Goal: Information Seeking & Learning: Learn about a topic

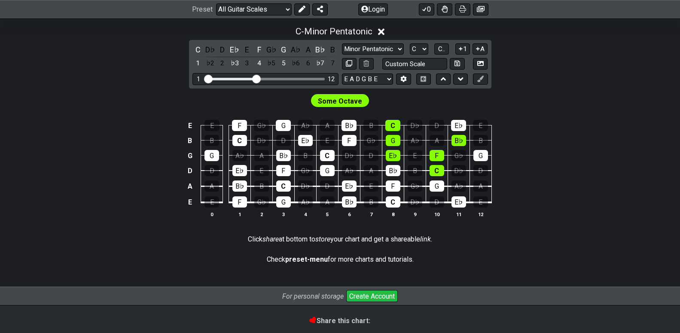
scroll to position [210, 0]
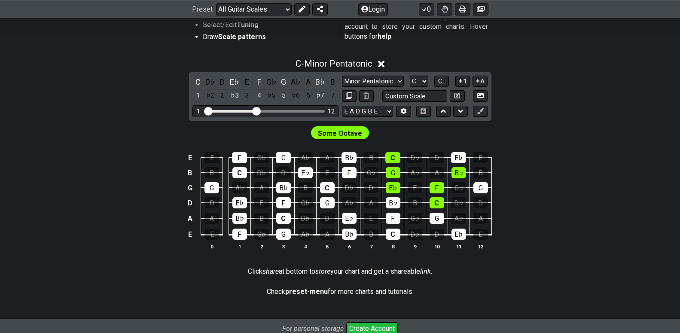
click at [330, 128] on span "Some Octave" at bounding box center [340, 133] width 44 height 12
click at [327, 135] on span "Some Octave" at bounding box center [340, 133] width 44 height 12
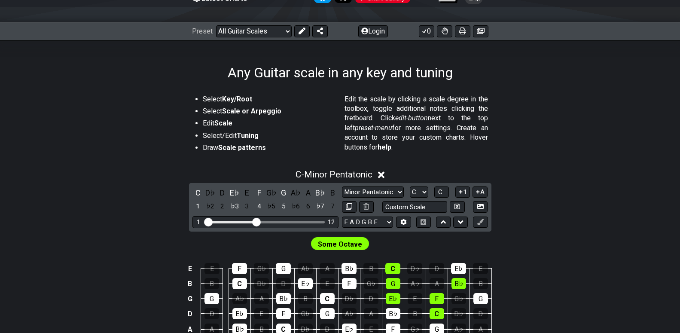
scroll to position [101, 0]
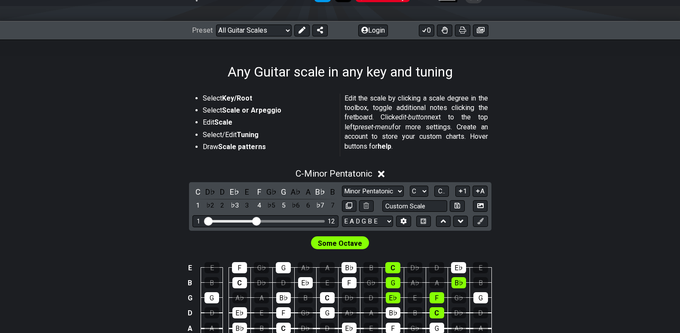
click at [322, 249] on div "Some Octave" at bounding box center [339, 243] width 61 height 16
click at [399, 271] on div "C" at bounding box center [392, 267] width 15 height 11
click at [399, 272] on div "C" at bounding box center [392, 267] width 15 height 11
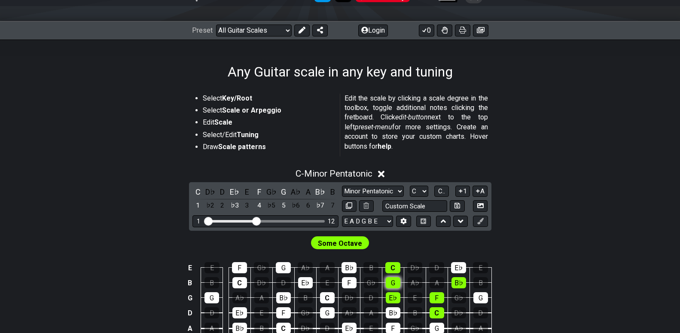
click at [397, 284] on div "G" at bounding box center [393, 282] width 15 height 11
click at [393, 294] on div "E♭" at bounding box center [393, 297] width 15 height 11
click at [392, 296] on div "E♭" at bounding box center [393, 297] width 15 height 11
drag, startPoint x: 253, startPoint y: 221, endPoint x: 265, endPoint y: 221, distance: 12.0
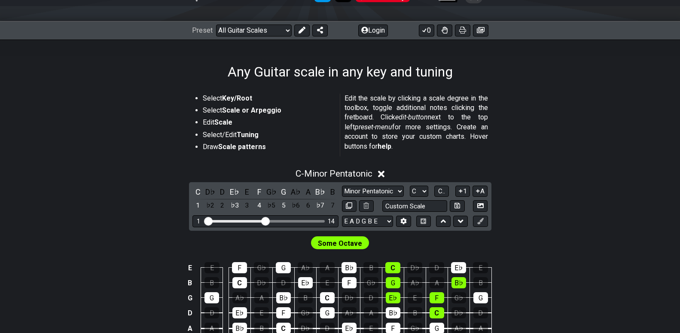
click at [265, 220] on input "Visible fret range" at bounding box center [265, 220] width 122 height 0
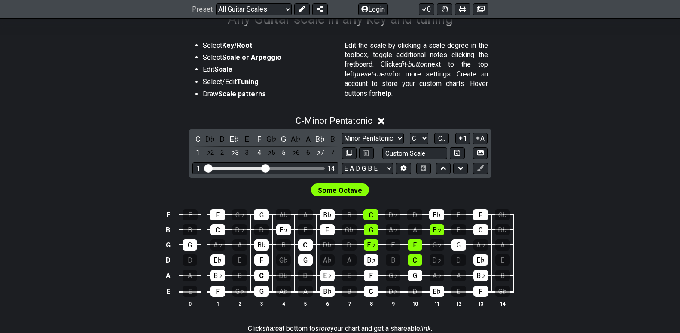
scroll to position [160, 0]
